Goal: Book appointment/travel/reservation

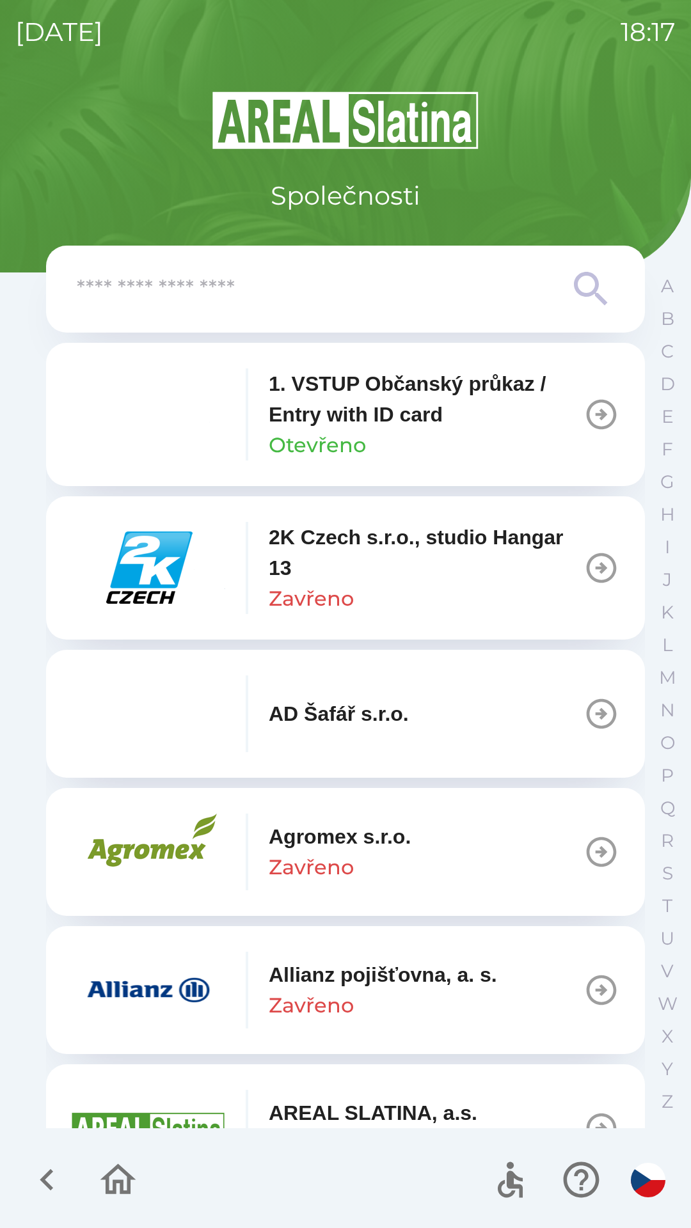
click at [221, 298] on input "text" at bounding box center [320, 289] width 486 height 35
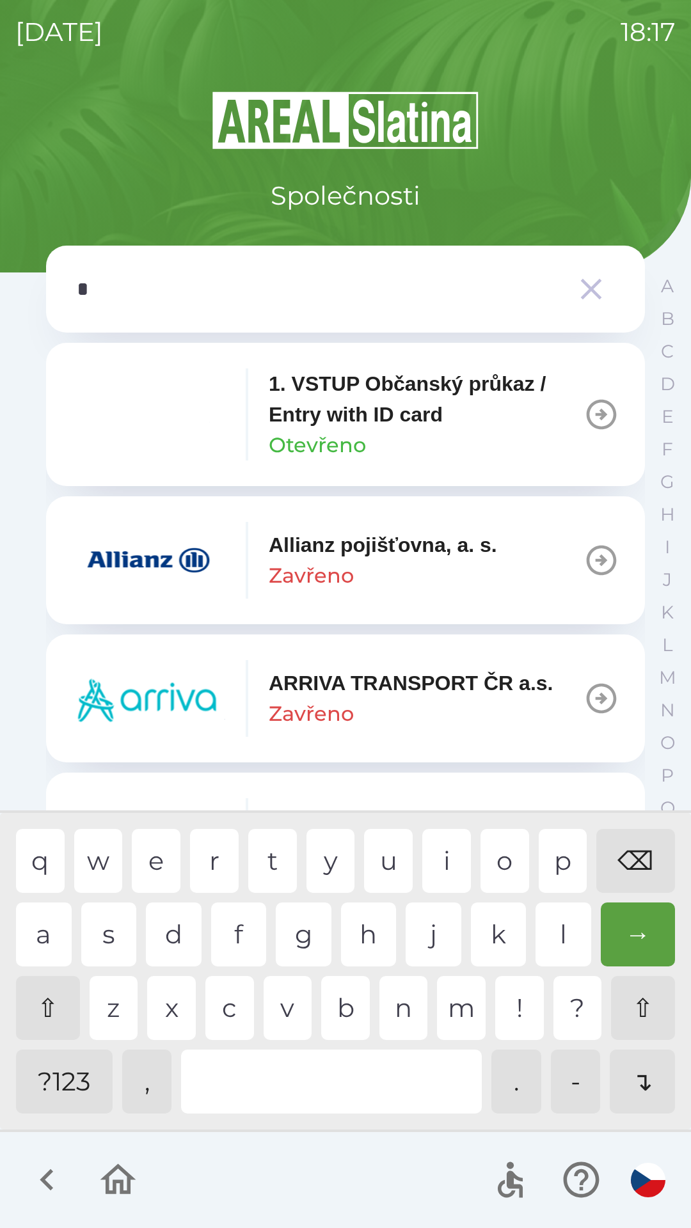
click at [546, 874] on div "p" at bounding box center [562, 861] width 49 height 64
type input "**"
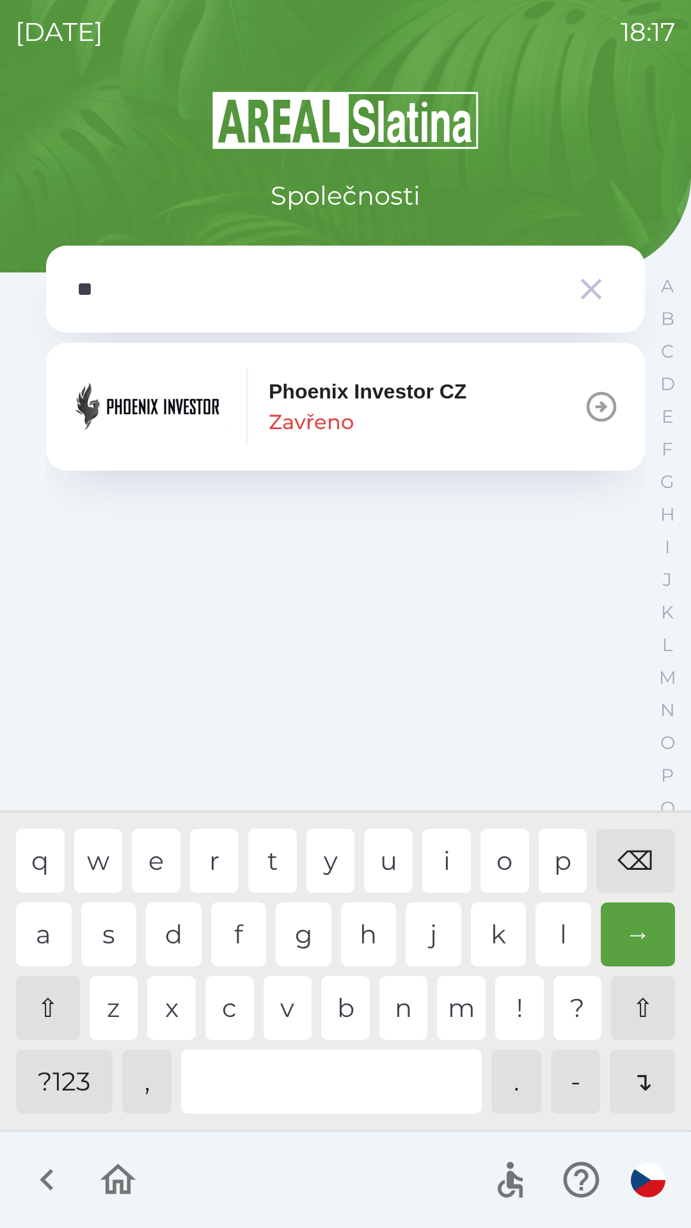
click at [196, 418] on img "button" at bounding box center [148, 406] width 153 height 77
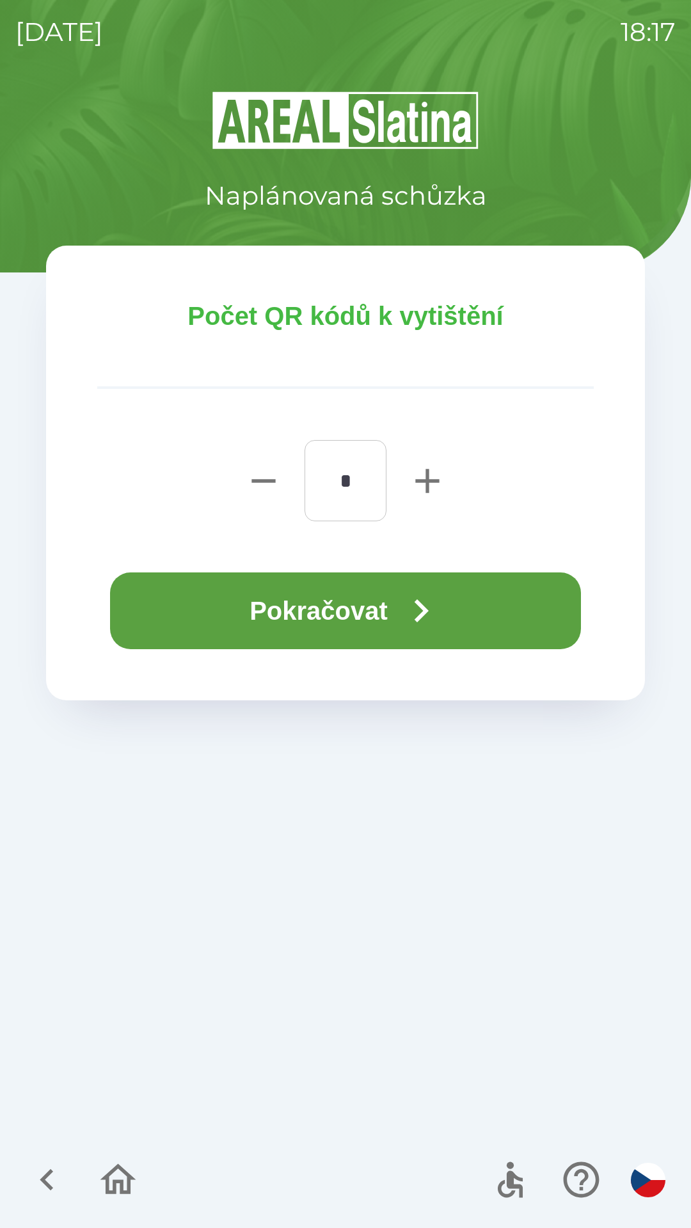
click at [268, 609] on button "Pokračovat" at bounding box center [345, 610] width 471 height 77
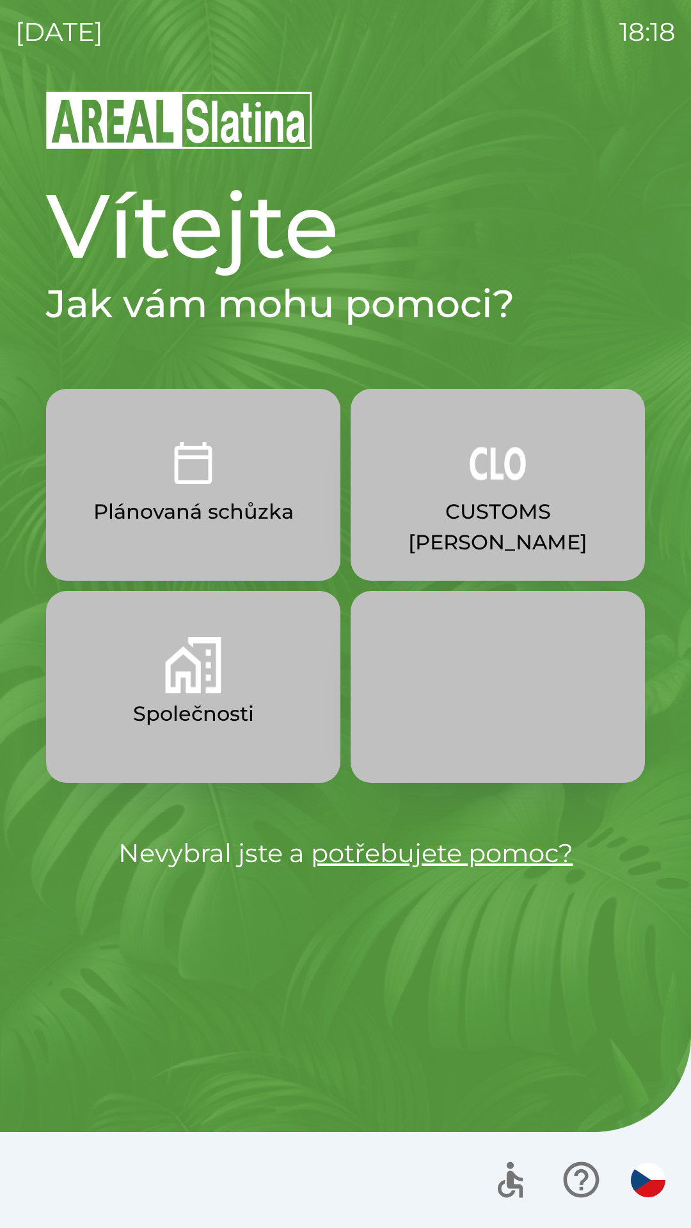
click at [155, 694] on button "Společnosti" at bounding box center [193, 687] width 294 height 192
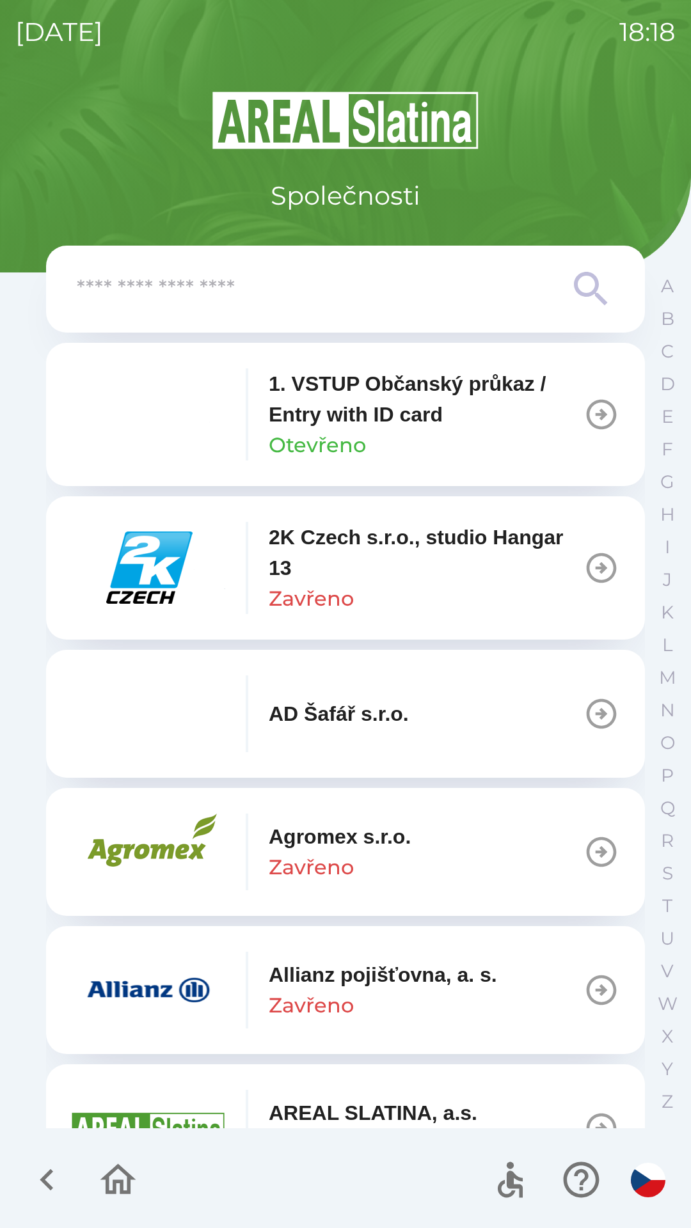
click at [178, 301] on input "text" at bounding box center [320, 289] width 486 height 35
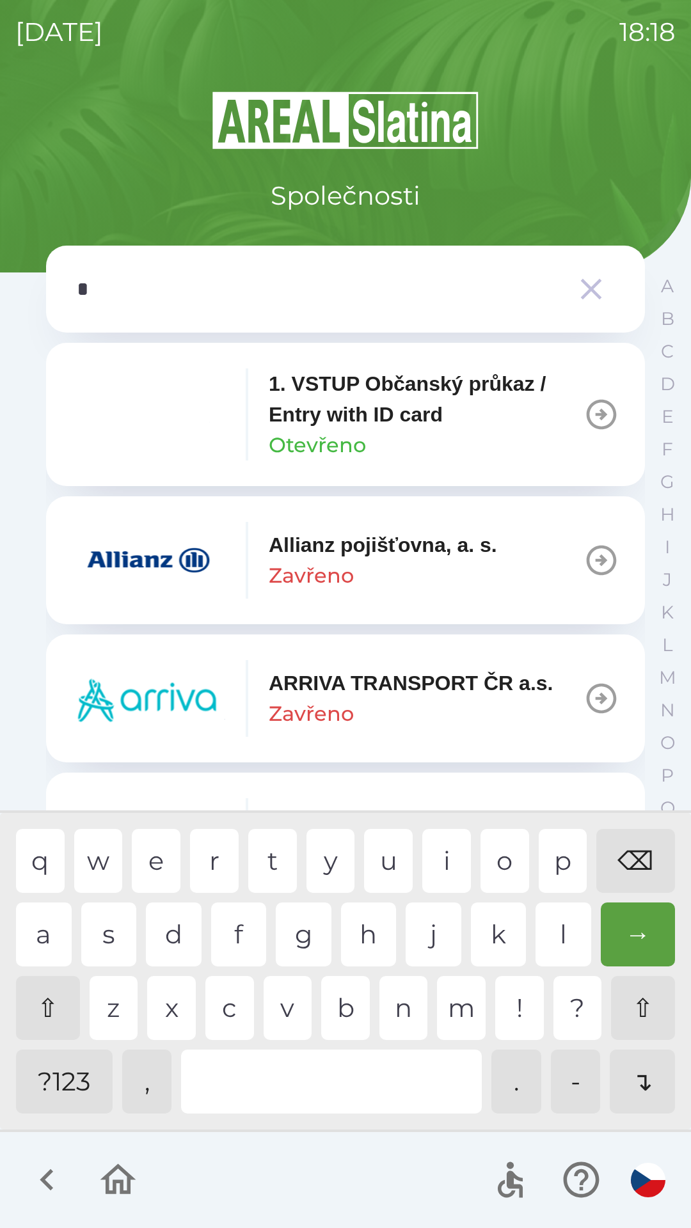
click at [558, 864] on div "p" at bounding box center [562, 861] width 49 height 64
type input "**"
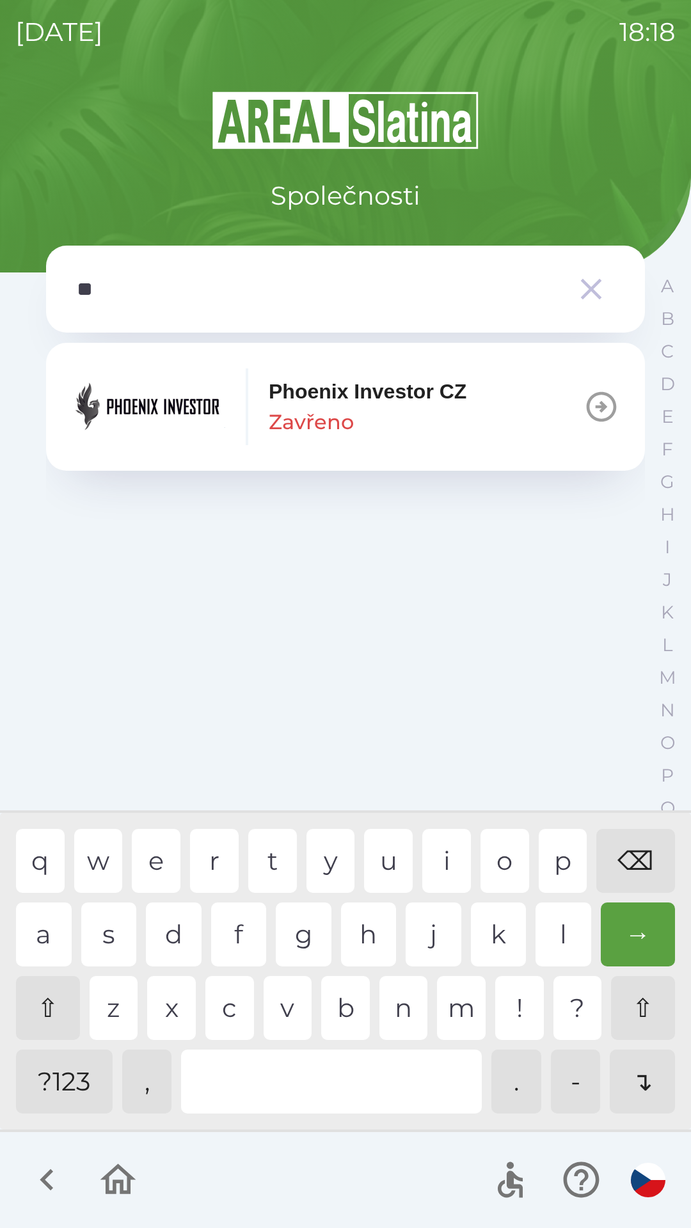
click at [204, 403] on img "button" at bounding box center [148, 406] width 153 height 77
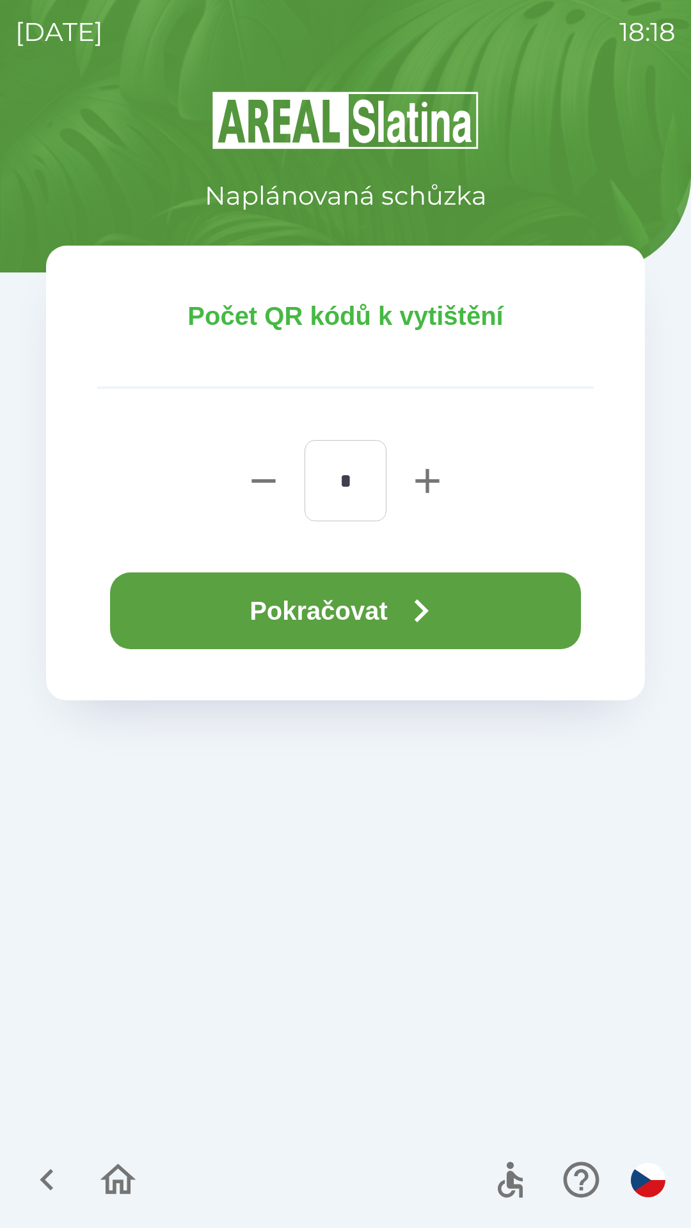
click at [416, 615] on icon "button" at bounding box center [421, 611] width 46 height 46
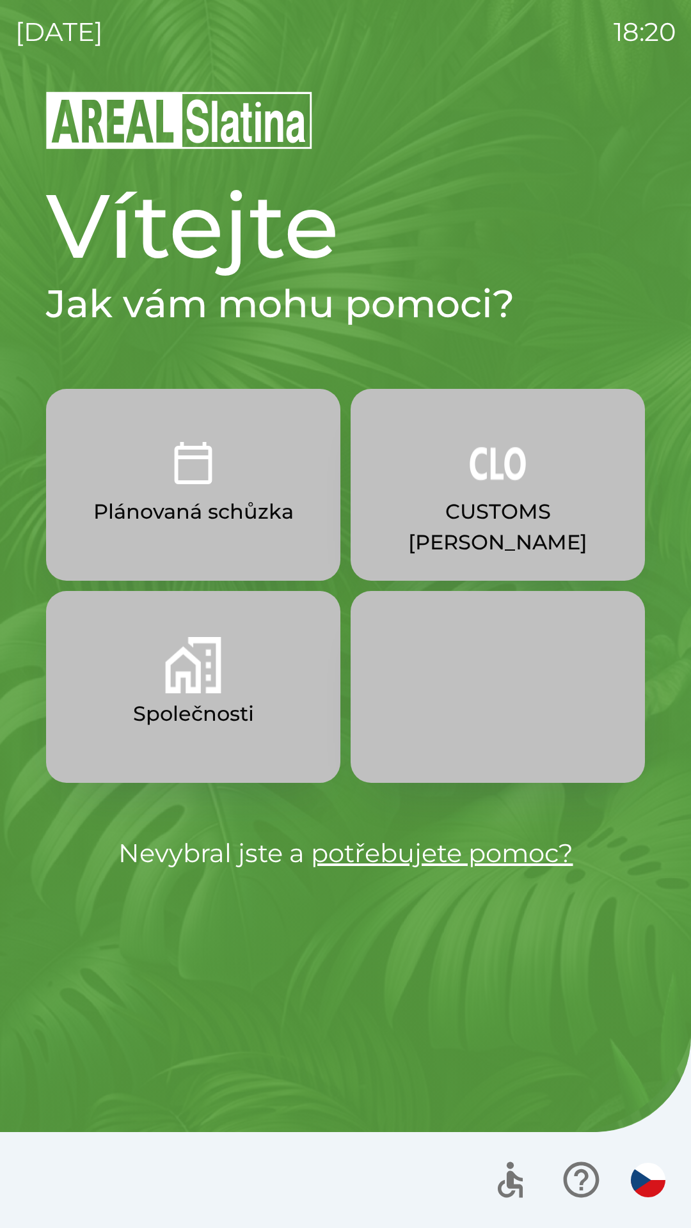
click at [231, 704] on p "Společnosti" at bounding box center [193, 713] width 121 height 31
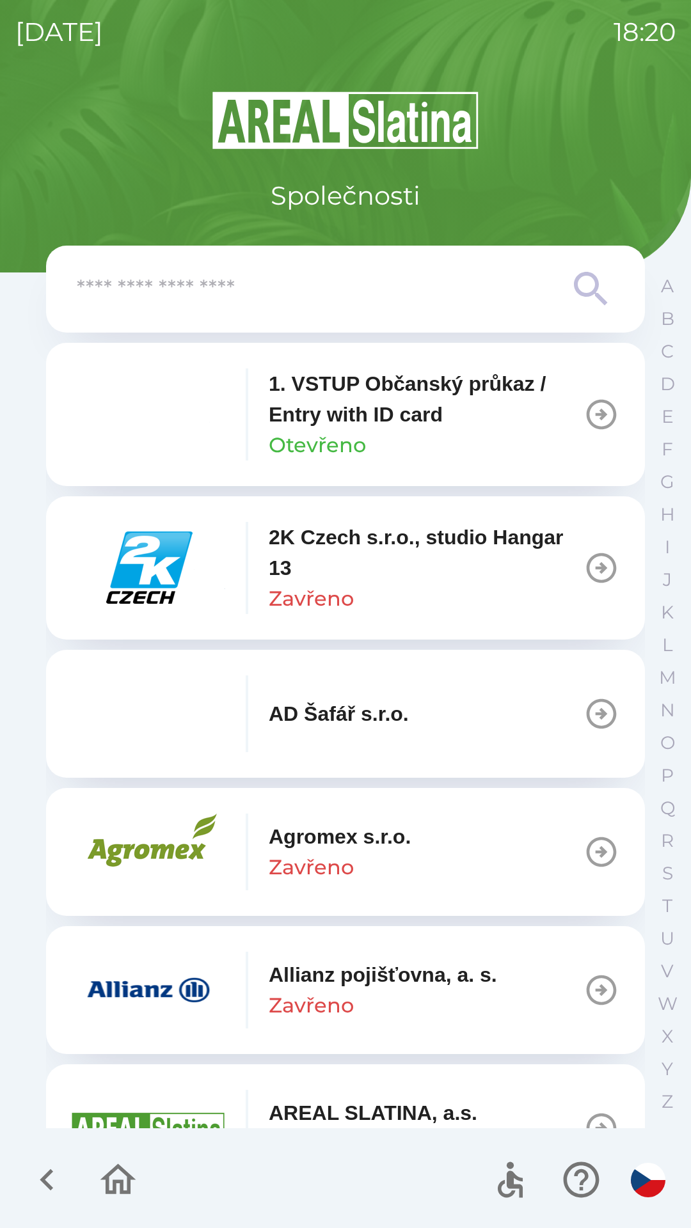
click at [401, 275] on input "text" at bounding box center [320, 289] width 486 height 35
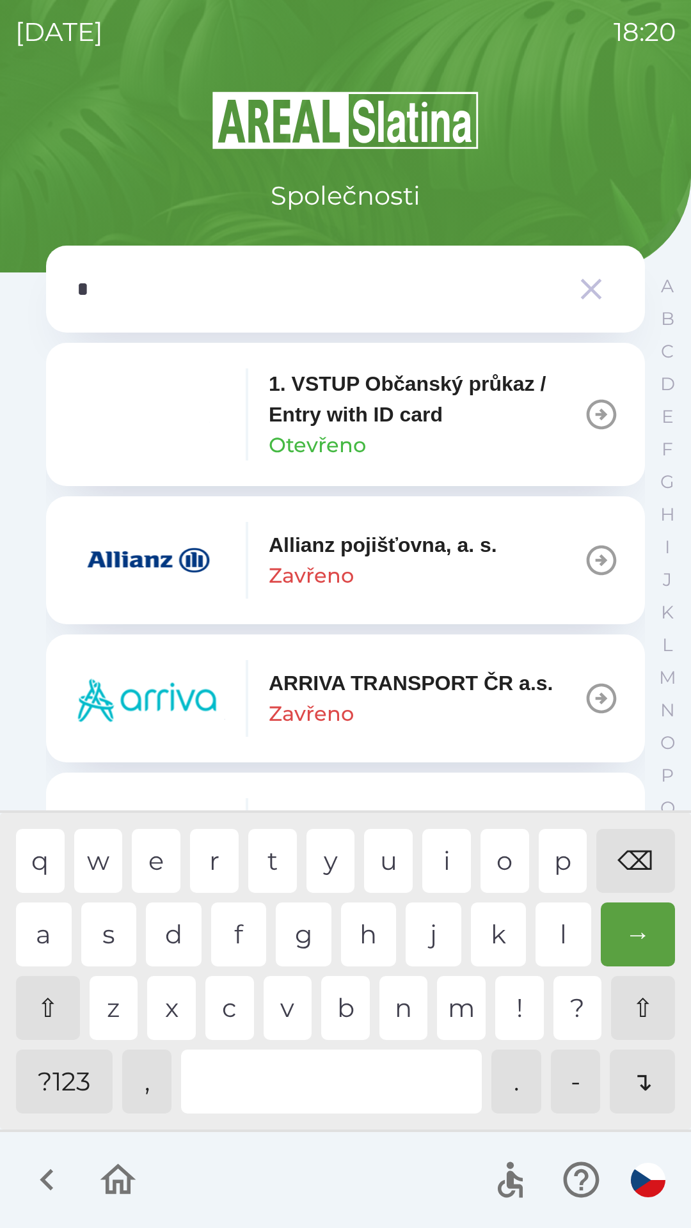
type input "**"
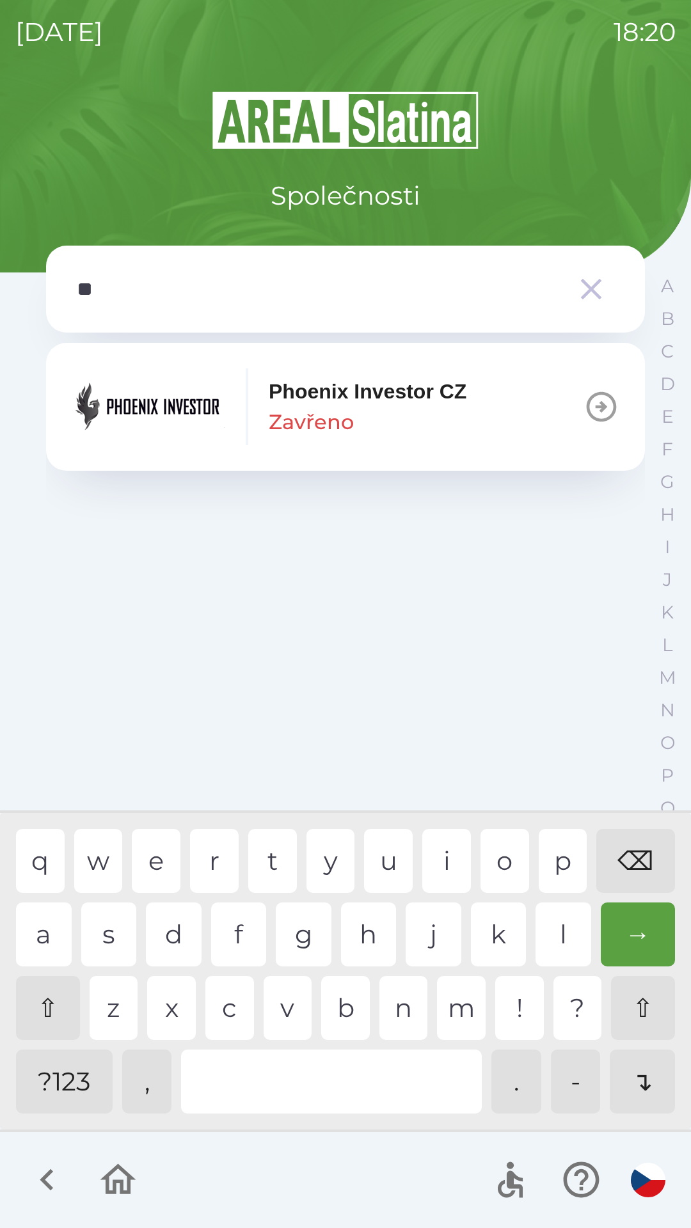
click at [391, 404] on p "Phoenix Investor CZ" at bounding box center [368, 391] width 198 height 31
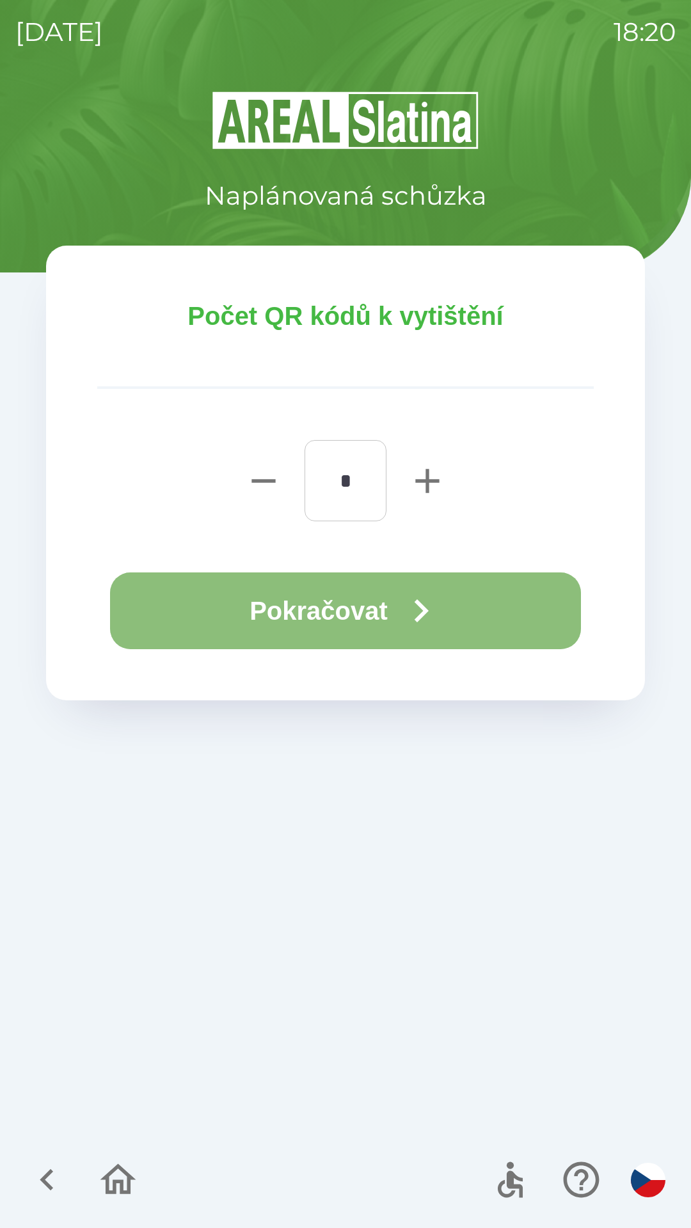
click at [360, 636] on button "Pokračovat" at bounding box center [345, 610] width 471 height 77
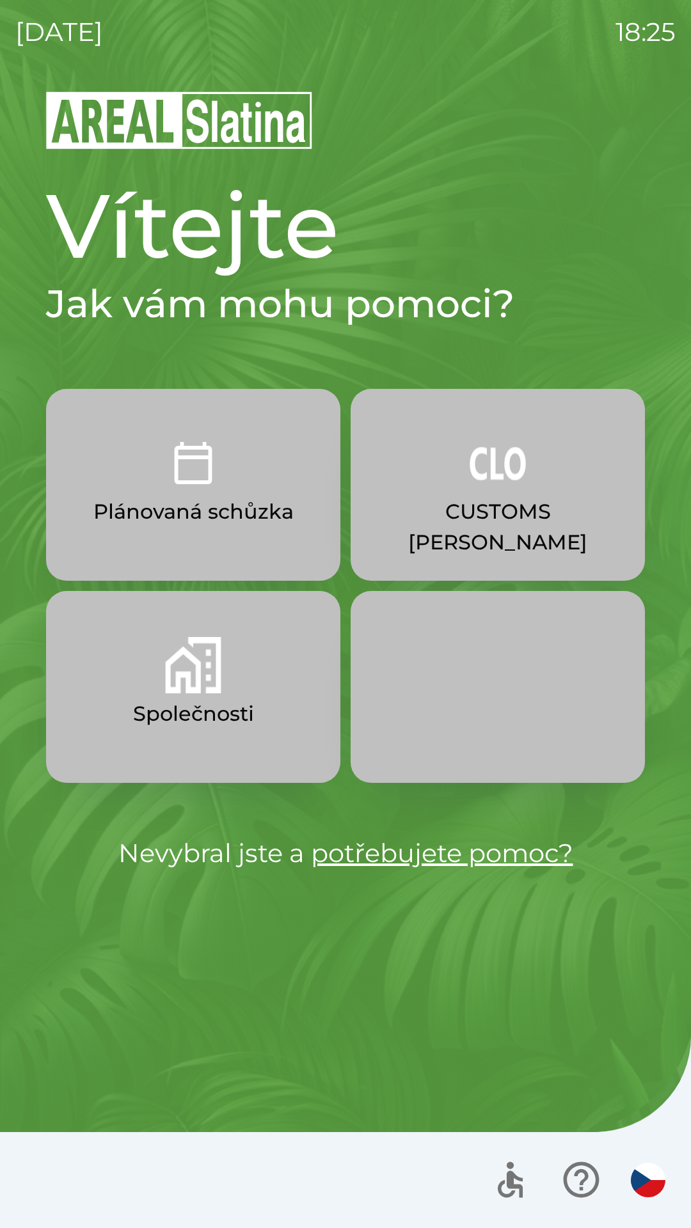
click at [193, 694] on button "Společnosti" at bounding box center [193, 687] width 294 height 192
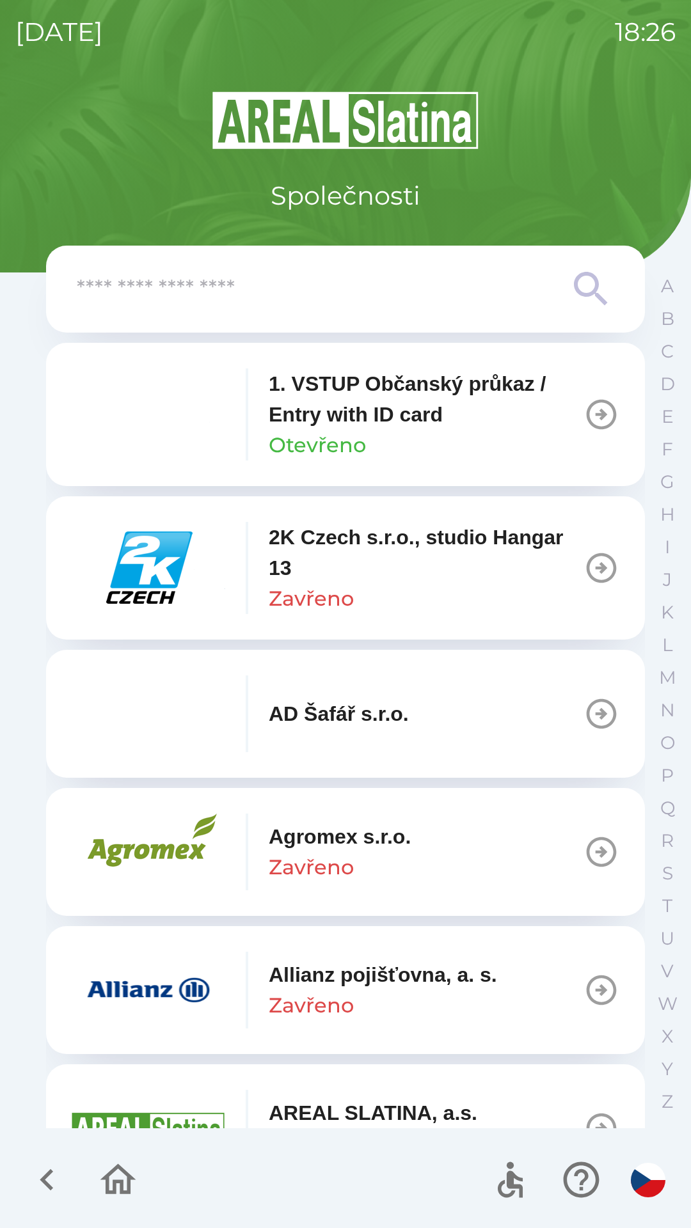
click at [374, 288] on input "text" at bounding box center [320, 289] width 486 height 35
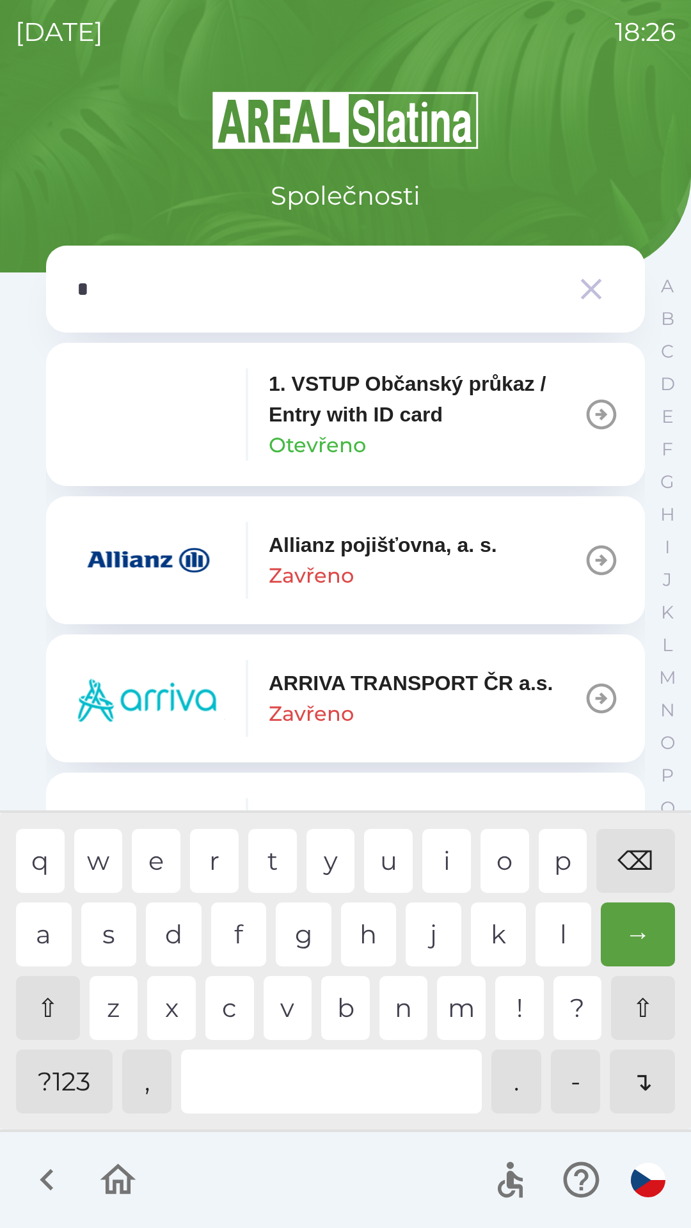
click at [558, 863] on div "p" at bounding box center [562, 861] width 49 height 64
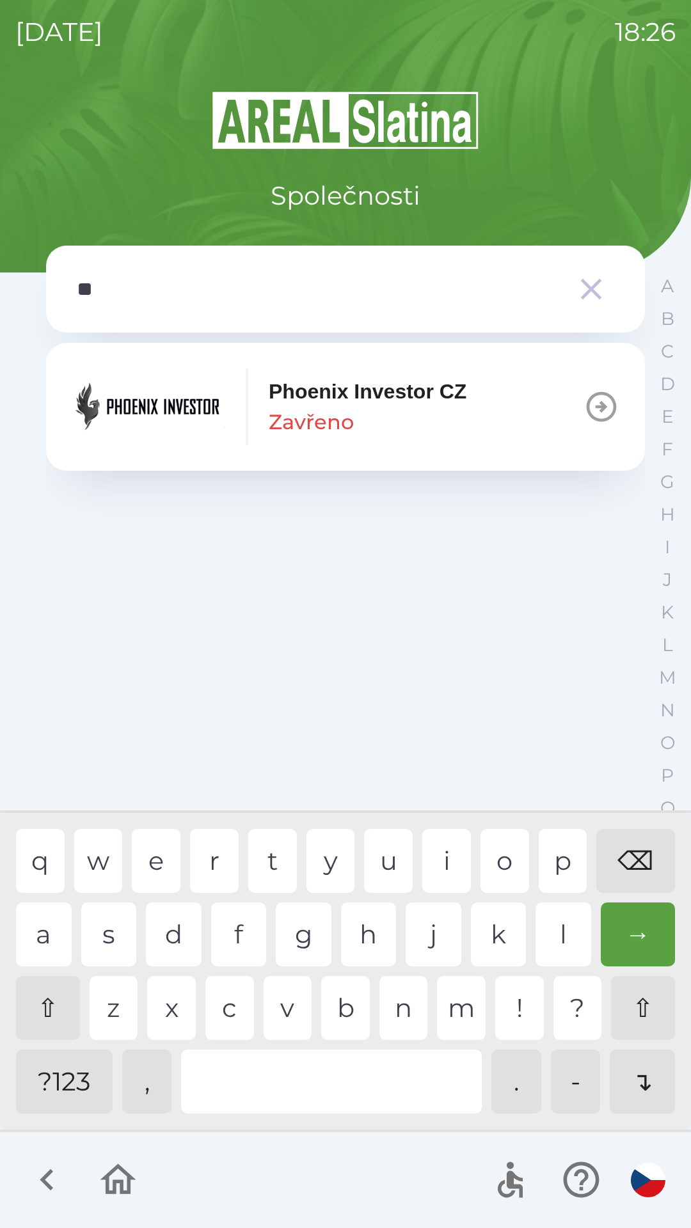
type input "***"
click at [546, 421] on button "Phoenix Investor CZ Zavřeno" at bounding box center [345, 407] width 599 height 128
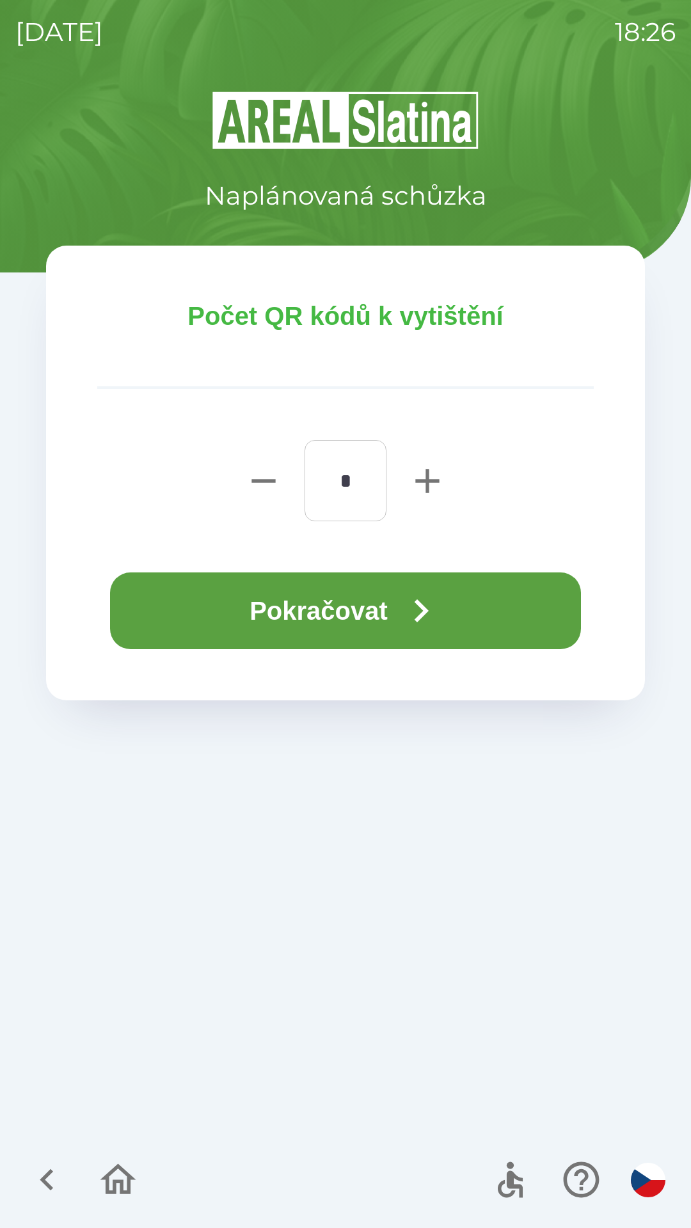
click at [443, 460] on icon "button" at bounding box center [427, 480] width 41 height 41
type input "*"
click at [415, 599] on icon "button" at bounding box center [421, 611] width 46 height 46
